Goal: Task Accomplishment & Management: Manage account settings

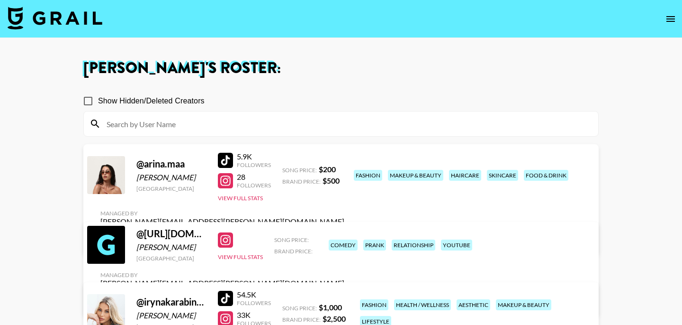
scroll to position [144, 0]
click at [345, 234] on link "View/Edit Details" at bounding box center [222, 238] width 244 height 9
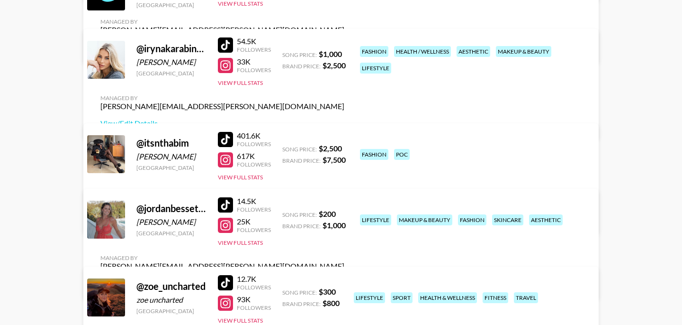
scroll to position [254, 0]
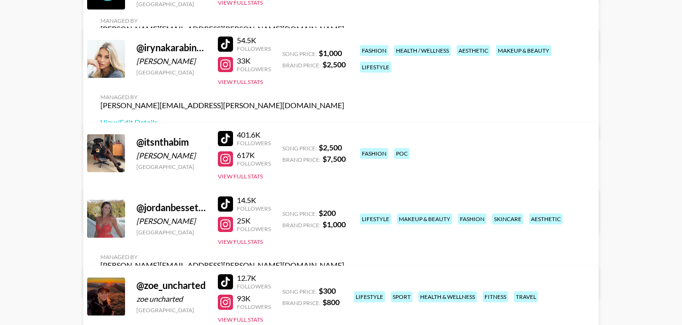
click at [345, 277] on link "View/Edit Details" at bounding box center [222, 281] width 244 height 9
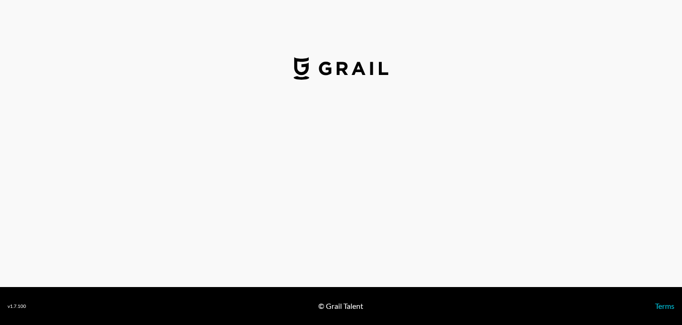
select select "USD"
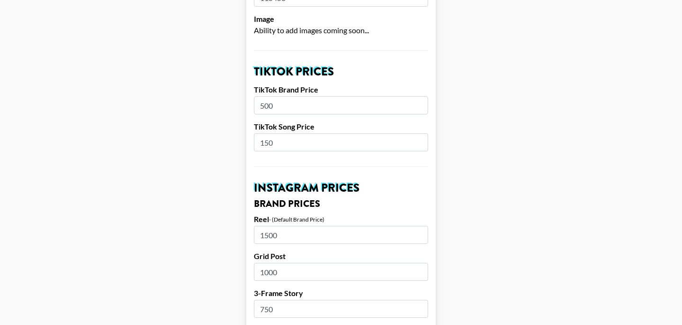
scroll to position [299, 0]
click at [281, 97] on input "500" at bounding box center [341, 106] width 174 height 18
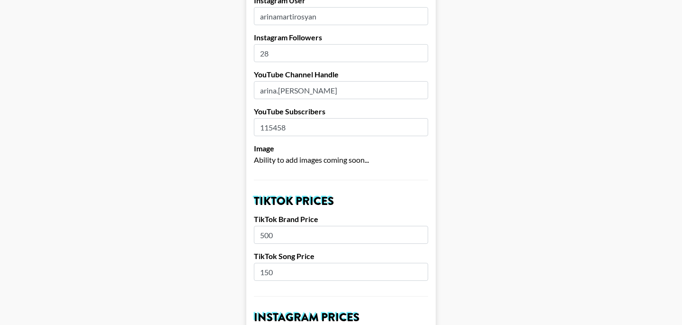
scroll to position [166, 0]
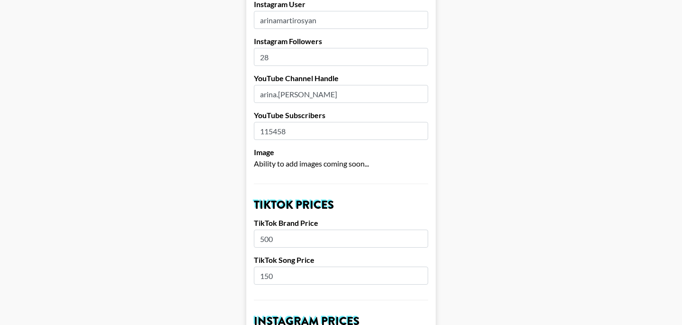
click at [276, 48] on input "28" at bounding box center [341, 57] width 174 height 18
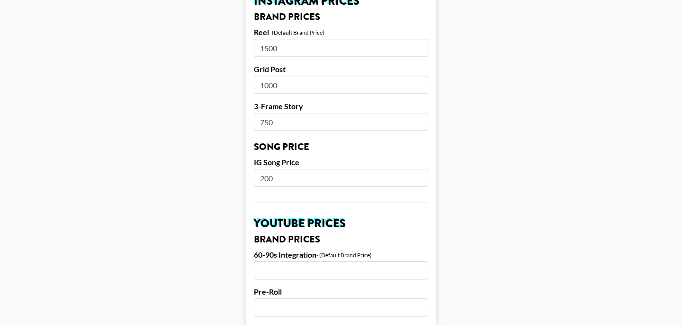
scroll to position [493, 0]
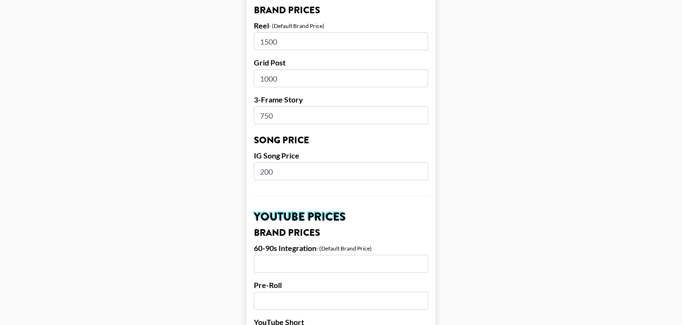
type input "28000"
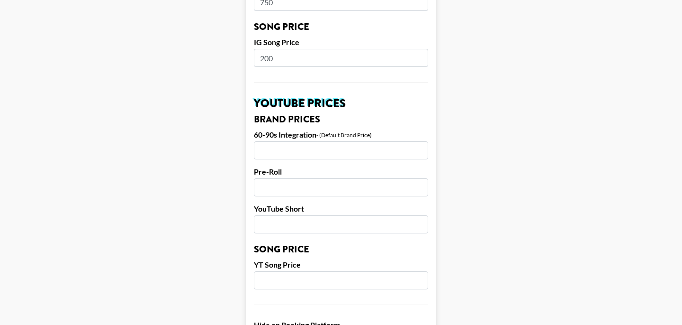
scroll to position [640, 0]
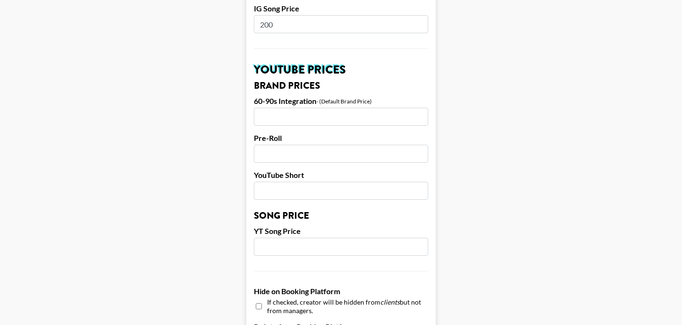
click at [273, 108] on input "number" at bounding box center [341, 117] width 174 height 18
type input "350"
click at [299, 151] on form "Airtable ID: rec8poFG4HF9k6mof Manager(s) bernadine.vanniekerk@grail-talent.com…" at bounding box center [341, 9] width 190 height 1193
click at [297, 145] on input "number" at bounding box center [341, 154] width 174 height 18
click at [276, 181] on input "number" at bounding box center [341, 190] width 174 height 18
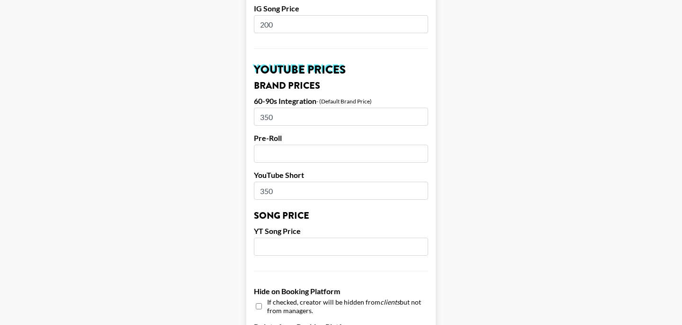
type input "350"
click at [310, 111] on input "350" at bounding box center [341, 117] width 174 height 18
drag, startPoint x: 294, startPoint y: 105, endPoint x: 238, endPoint y: 103, distance: 55.5
click at [238, 103] on main "Airtable ID: rec8poFG4HF9k6mof Manager(s) bernadine.vanniekerk@grail-talent.com…" at bounding box center [341, 9] width 667 height 1193
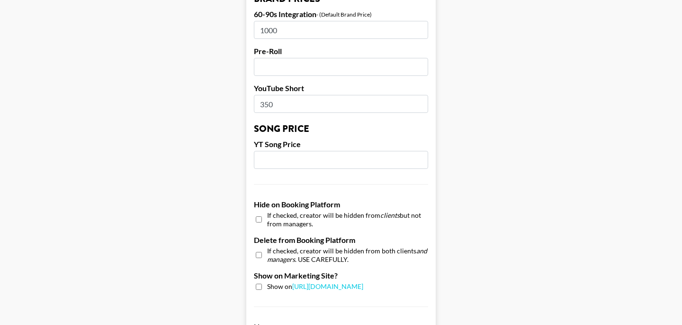
scroll to position [727, 0]
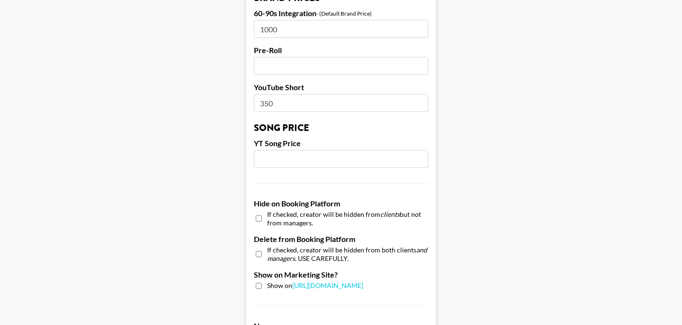
type input "1000"
click at [310, 150] on input "number" at bounding box center [341, 159] width 174 height 18
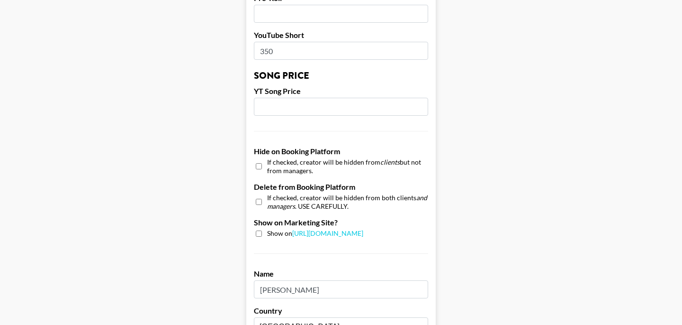
scroll to position [778, 0]
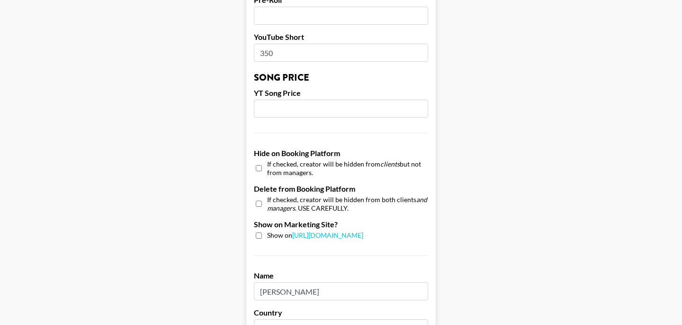
click at [299, 100] on input "number" at bounding box center [341, 109] width 174 height 18
type input "200"
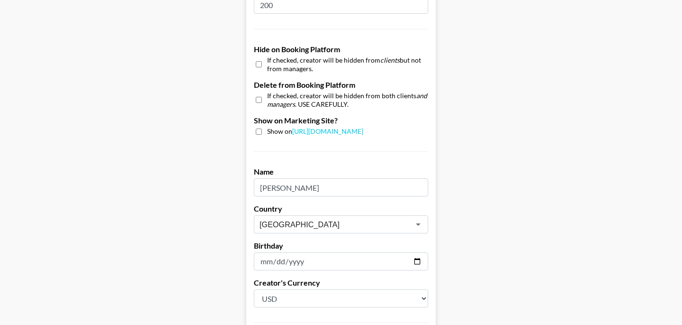
scroll to position [961, 0]
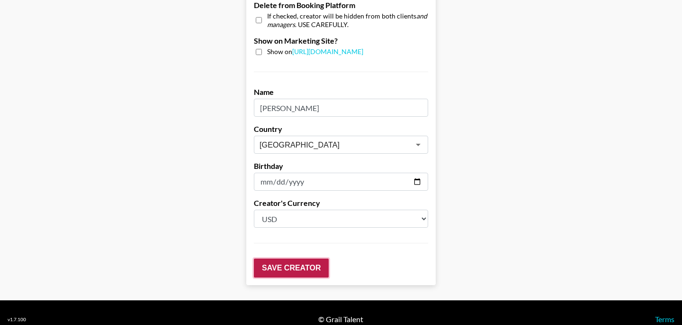
click at [269, 258] on input "Save Creator" at bounding box center [291, 267] width 75 height 19
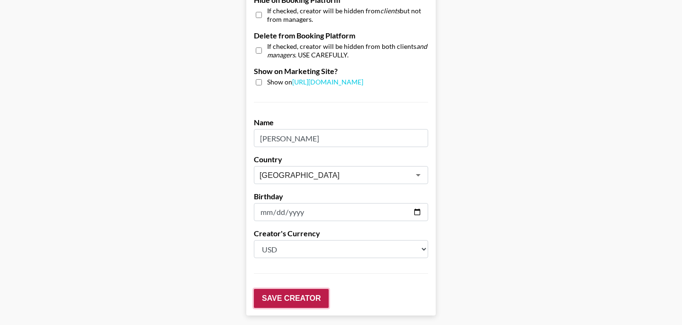
scroll to position [991, 0]
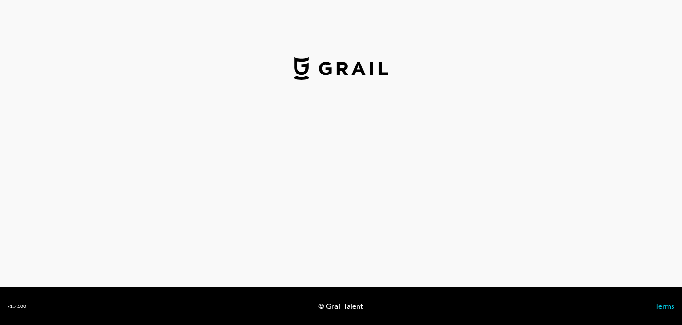
select select "USD"
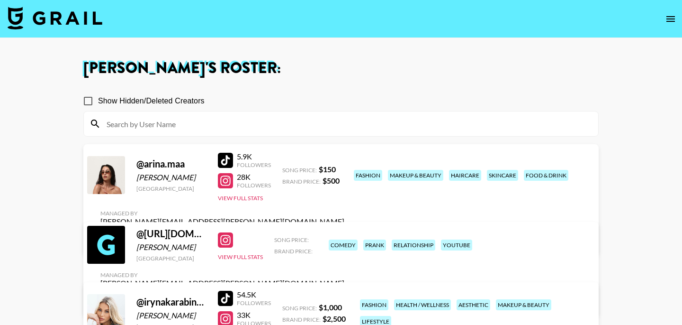
click at [345, 234] on link "View/Edit Details" at bounding box center [222, 238] width 244 height 9
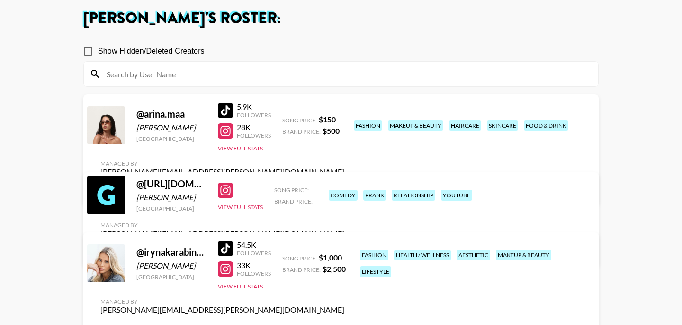
scroll to position [109, 0]
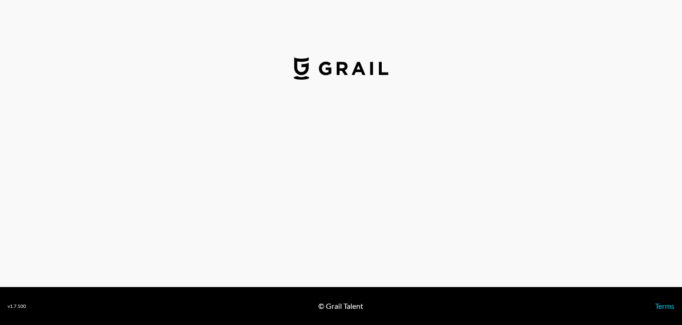
select select "USD"
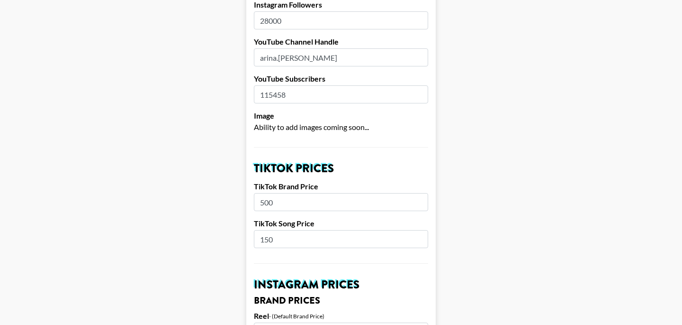
scroll to position [326, 0]
